Goal: Task Accomplishment & Management: Use online tool/utility

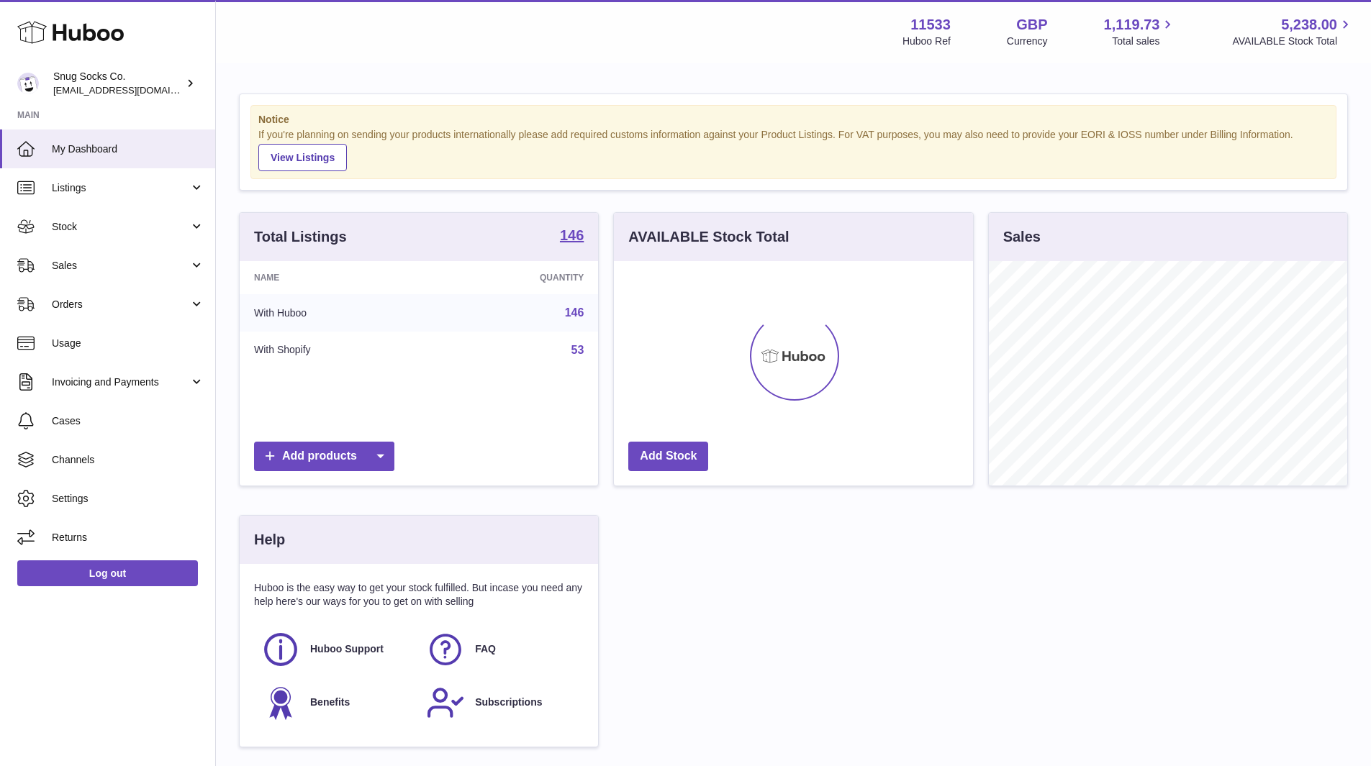
scroll to position [224, 359]
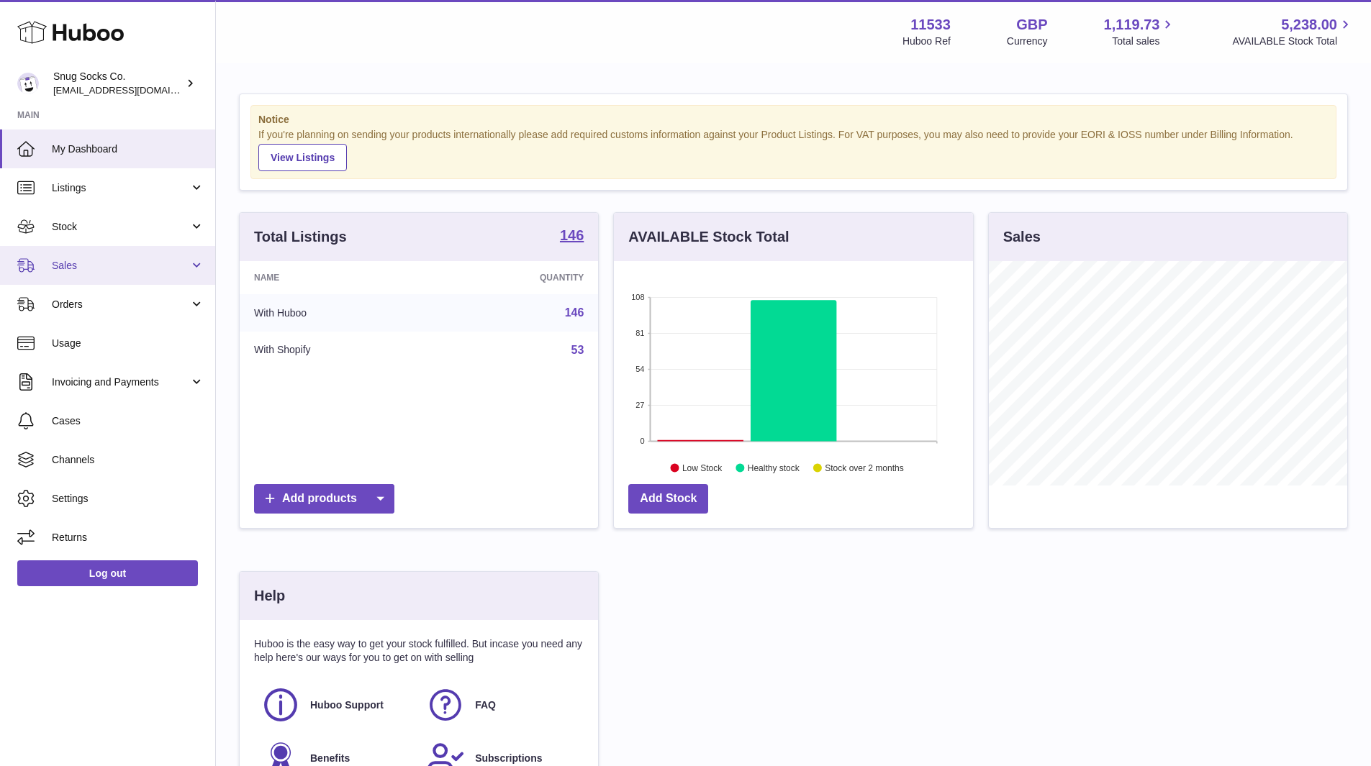
click at [80, 263] on span "Sales" at bounding box center [120, 266] width 137 height 14
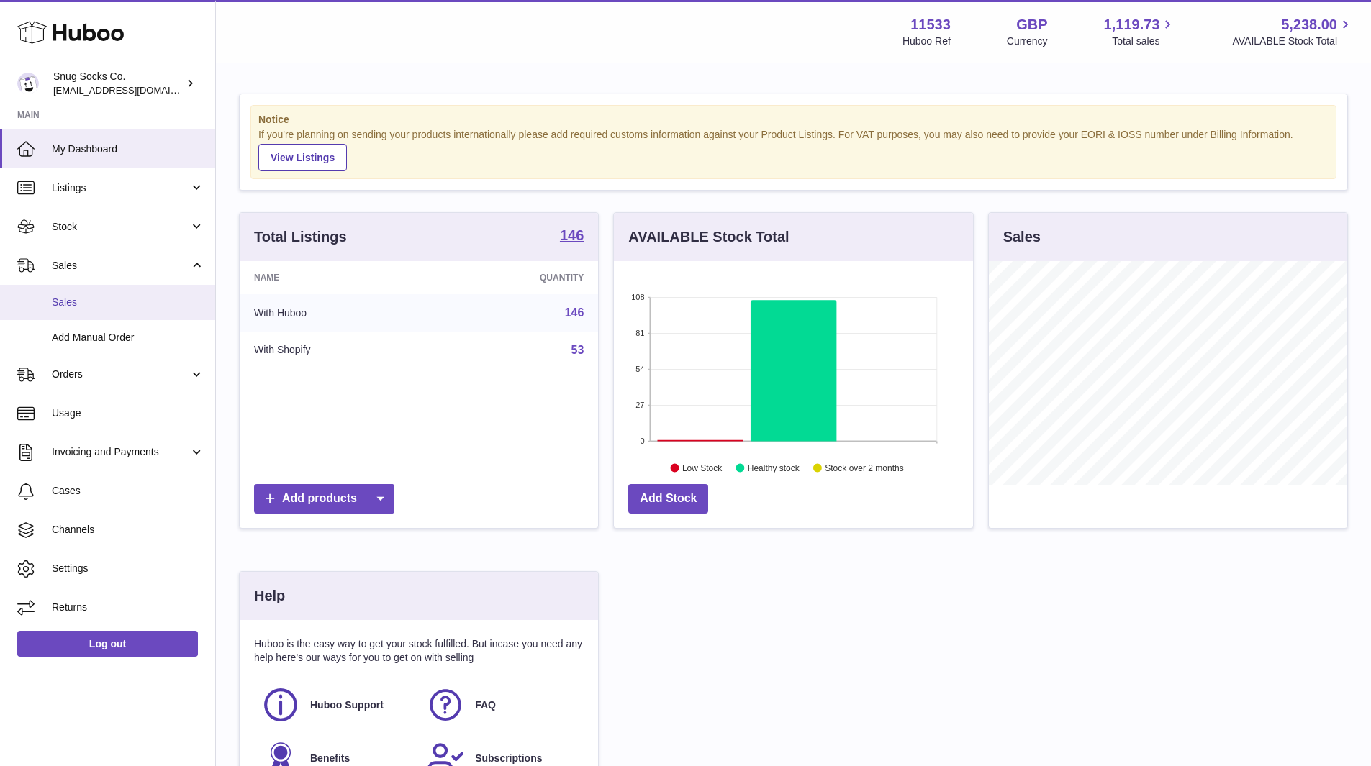
click at [78, 307] on span "Sales" at bounding box center [128, 303] width 153 height 14
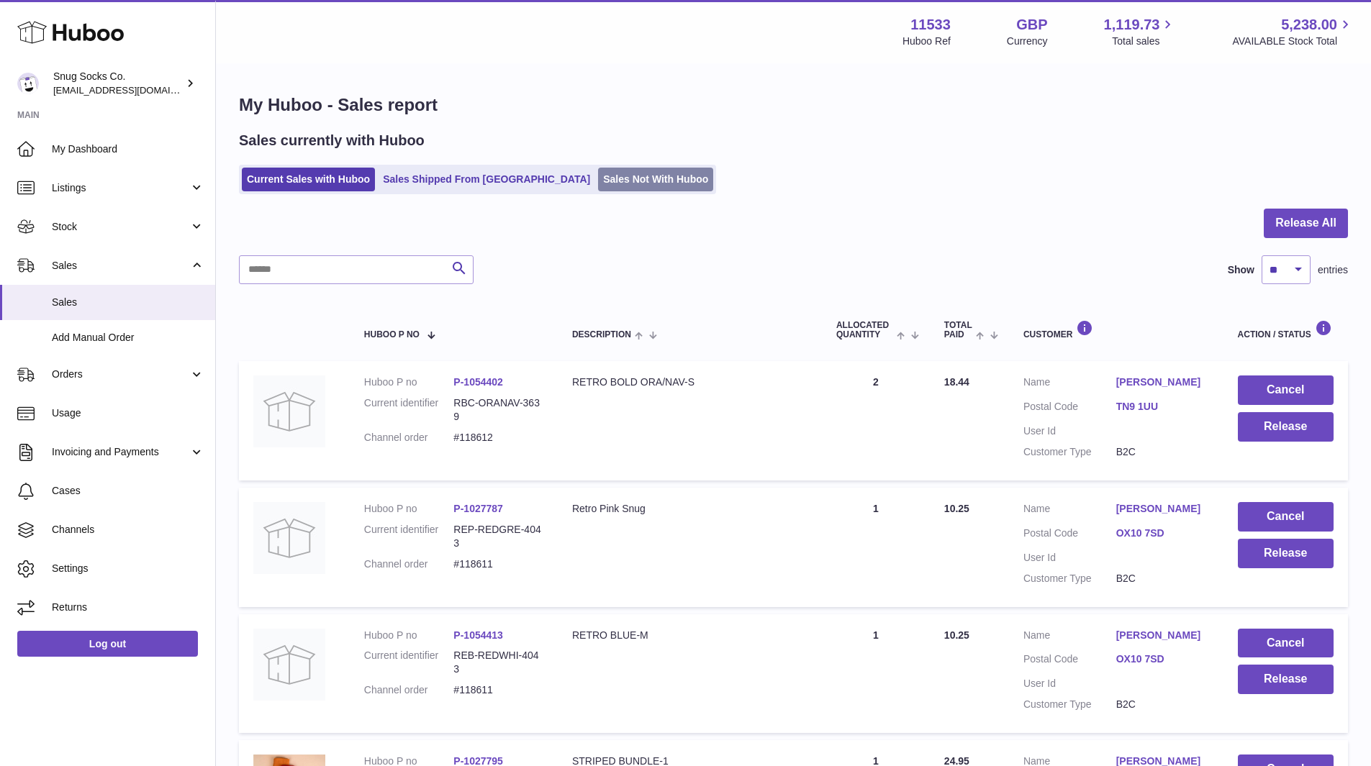
click at [598, 176] on link "Sales Not With Huboo" at bounding box center [655, 180] width 115 height 24
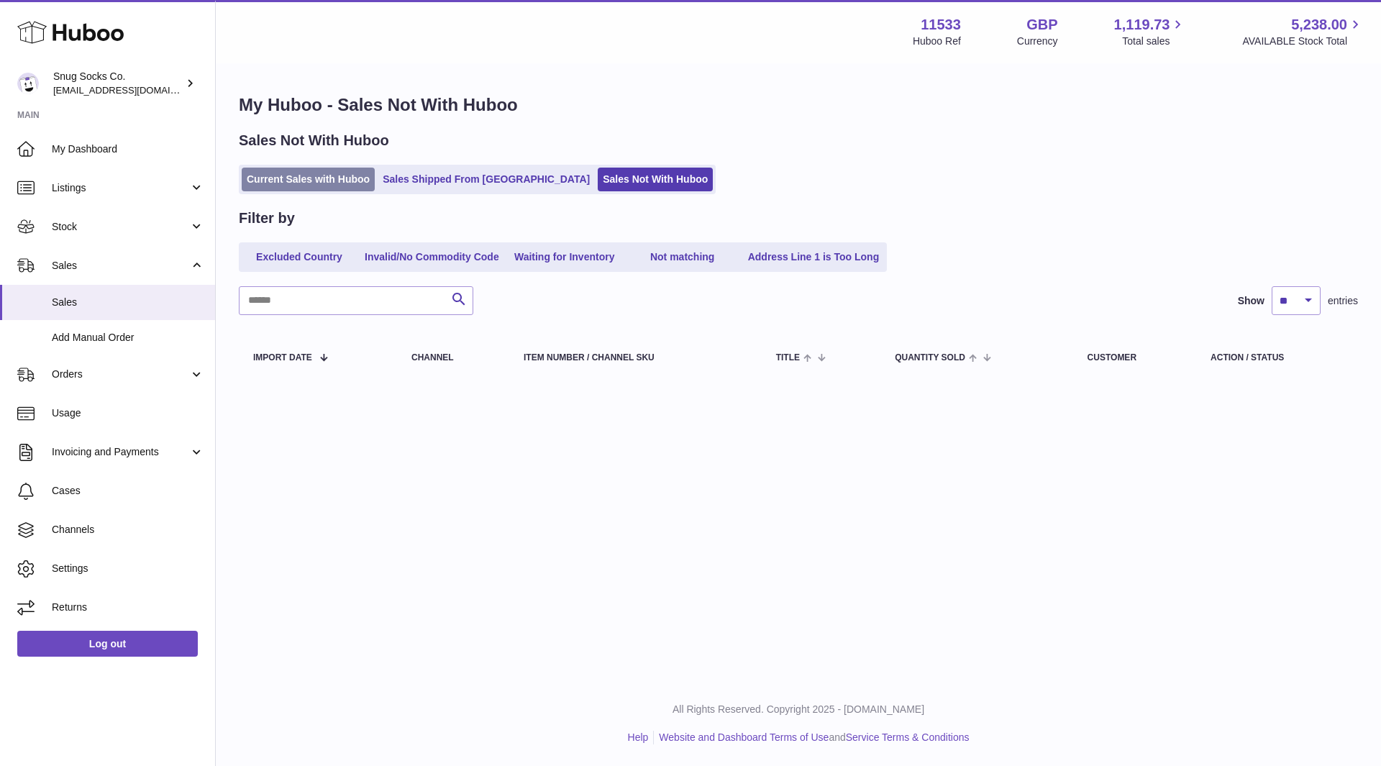
click at [304, 184] on link "Current Sales with Huboo" at bounding box center [308, 180] width 133 height 24
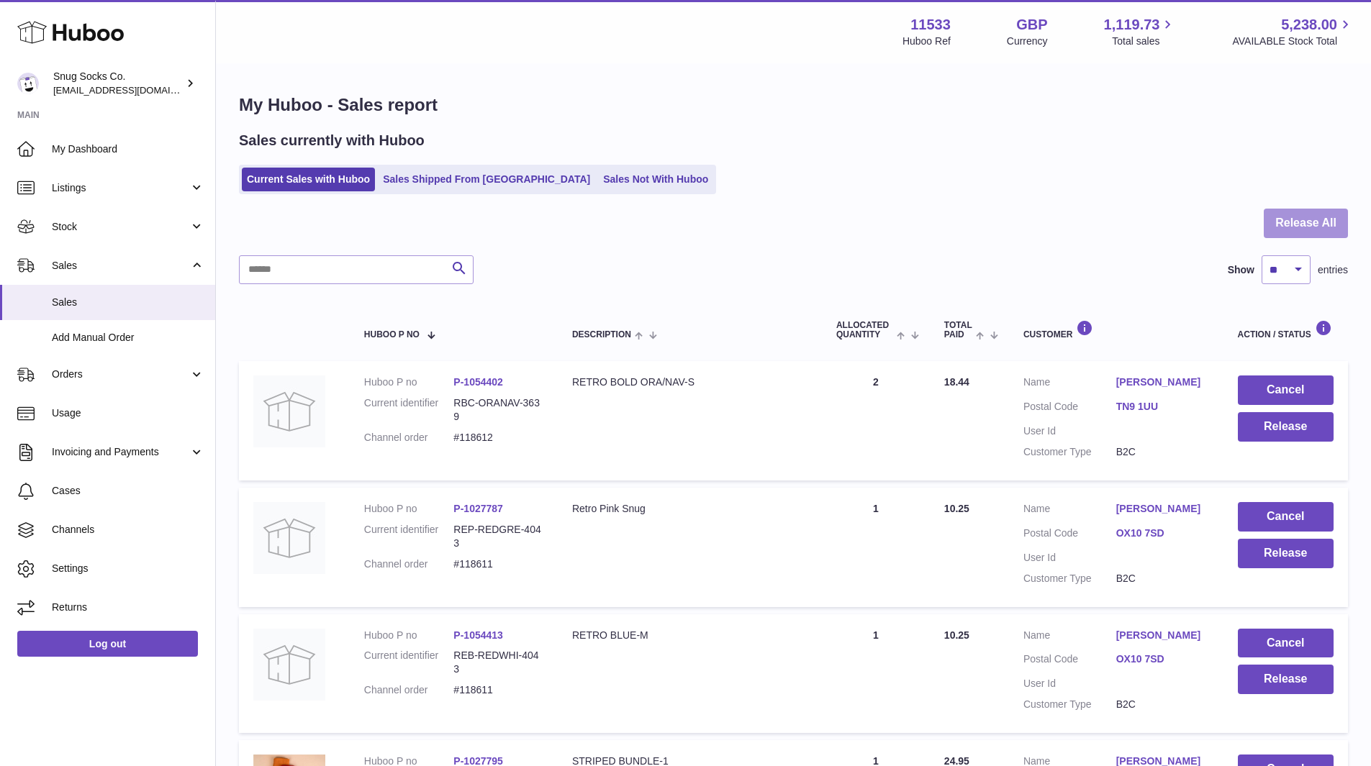
click at [1282, 221] on button "Release All" at bounding box center [1305, 224] width 84 height 30
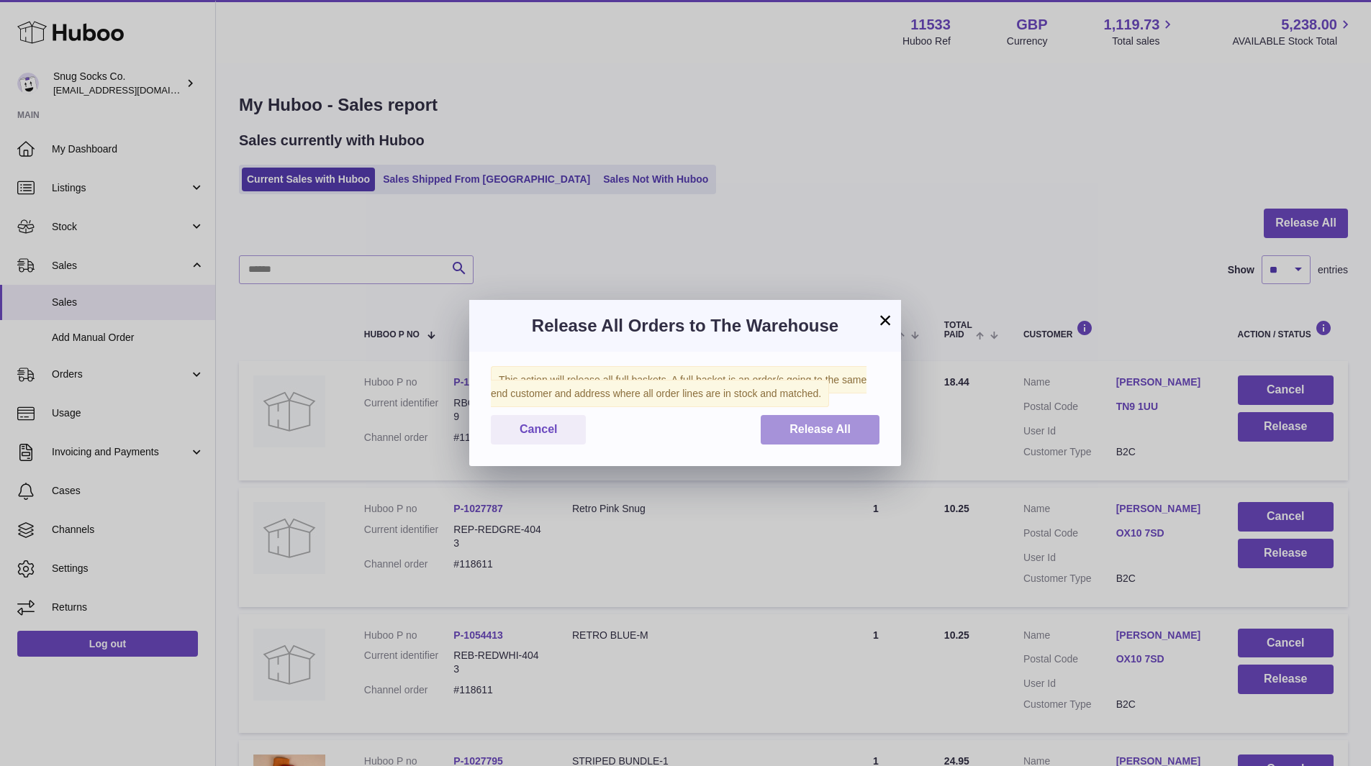
click at [827, 433] on span "Release All" at bounding box center [819, 429] width 61 height 12
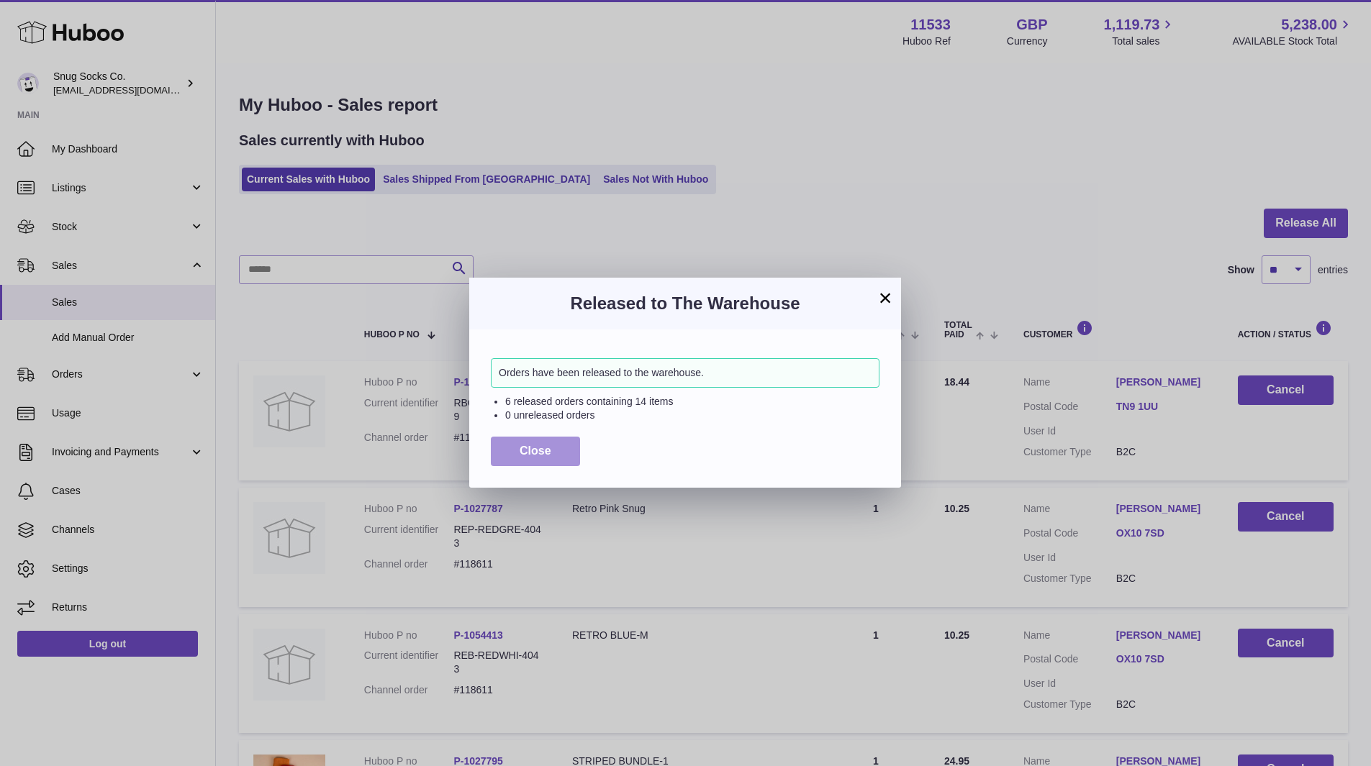
drag, startPoint x: 553, startPoint y: 441, endPoint x: 686, endPoint y: 341, distance: 166.5
click at [552, 441] on button "Close" at bounding box center [535, 452] width 89 height 30
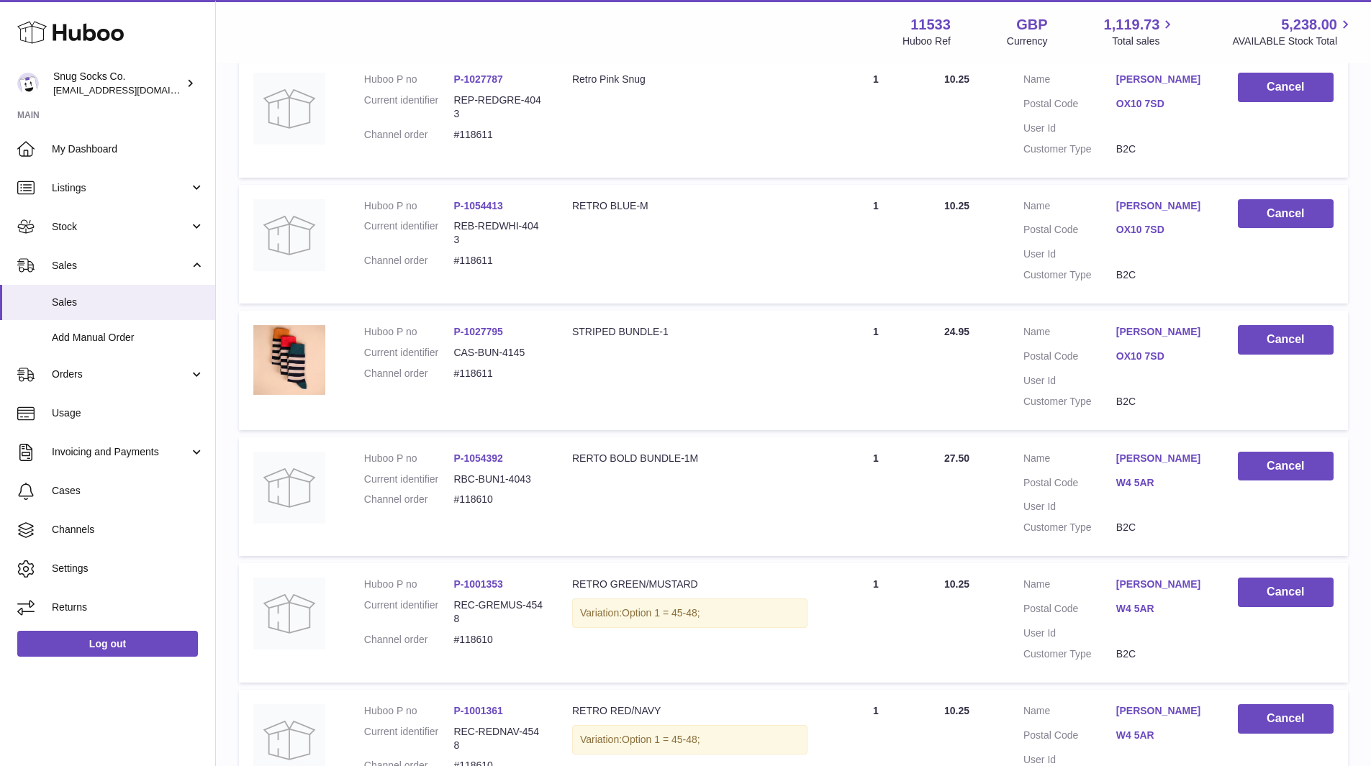
scroll to position [432, 0]
